Goal: Navigation & Orientation: Find specific page/section

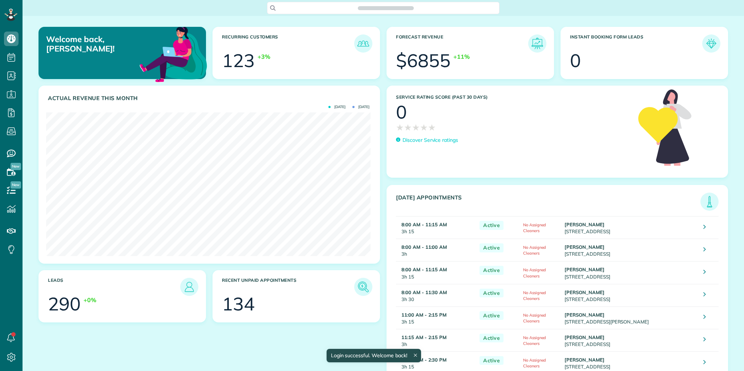
scroll to position [143, 324]
click at [704, 202] on img at bounding box center [709, 202] width 17 height 17
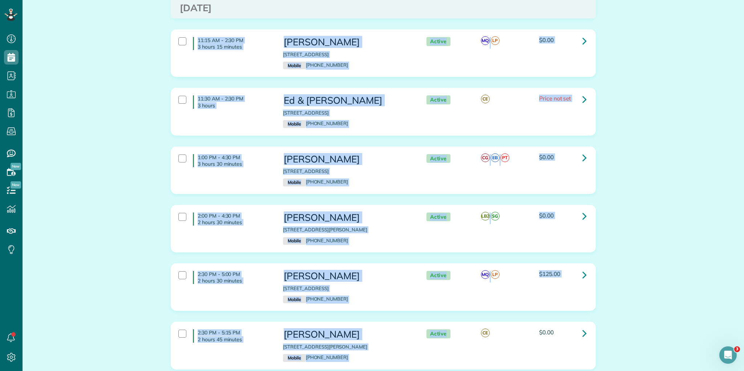
scroll to position [452, 0]
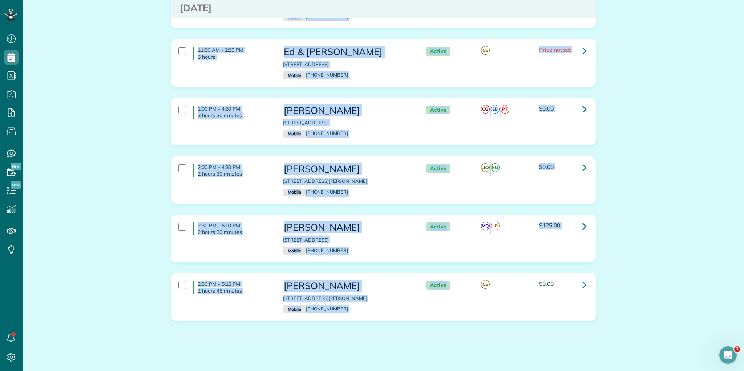
drag, startPoint x: 195, startPoint y: 91, endPoint x: 547, endPoint y: 288, distance: 403.4
copy div "8:00 AM - 10:30 AM 2 hours 30 minutes [PERSON_NAME] [STREET_ADDRESS] Mobile [PH…"
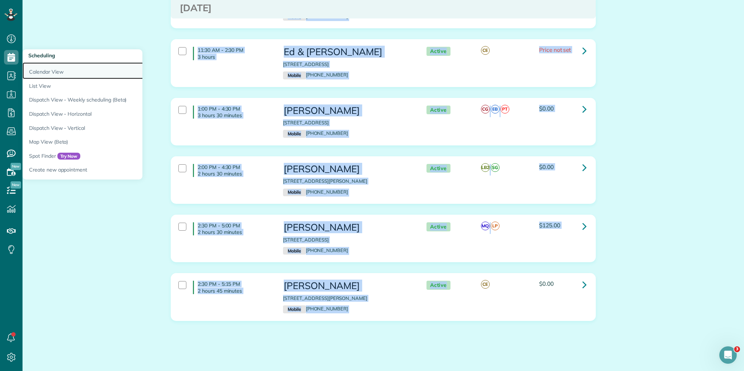
click at [50, 73] on link "Calendar View" at bounding box center [114, 70] width 182 height 17
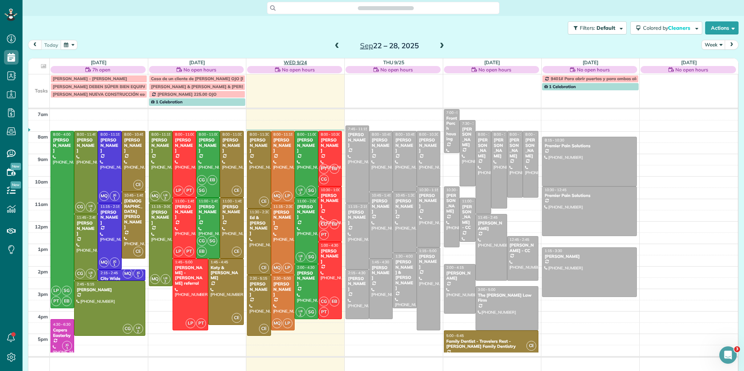
click at [292, 60] on link "Wed 9/24" at bounding box center [295, 63] width 23 height 6
